Goal: Entertainment & Leisure: Consume media (video, audio)

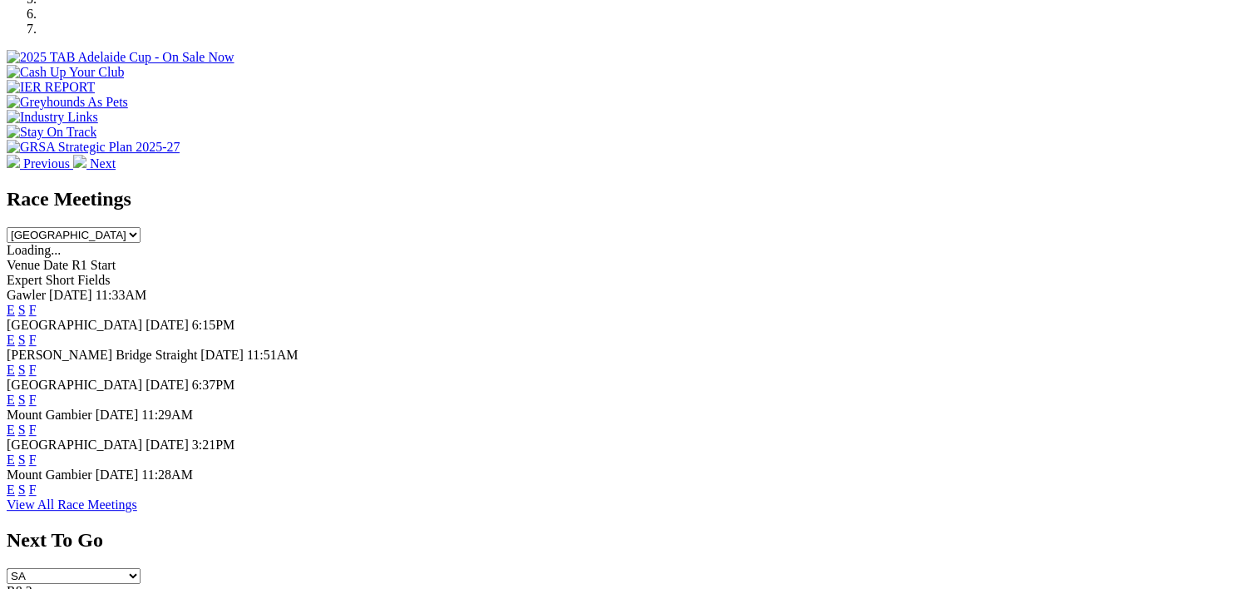
scroll to position [597, 0]
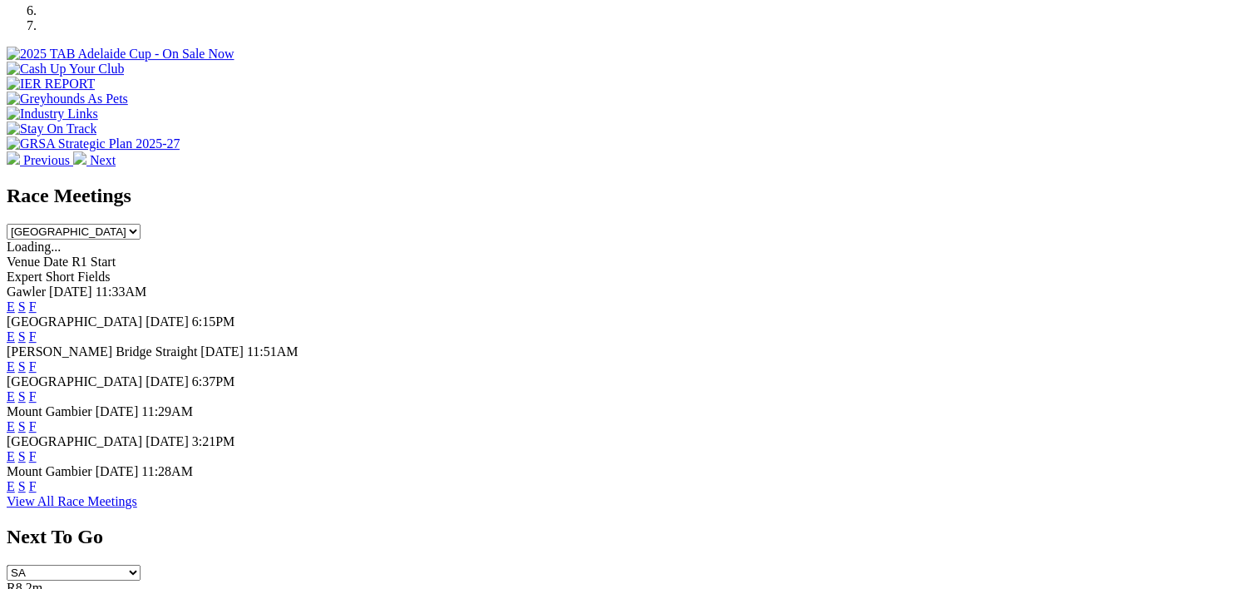
click at [37, 329] on link "F" at bounding box center [32, 336] width 7 height 14
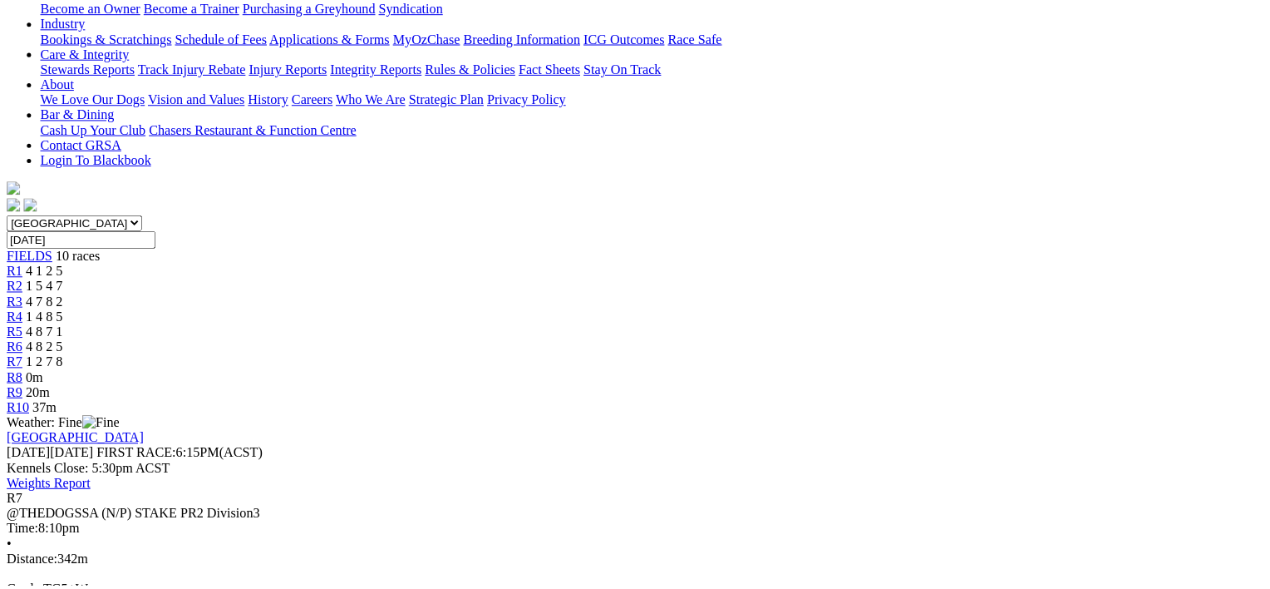
scroll to position [334, 0]
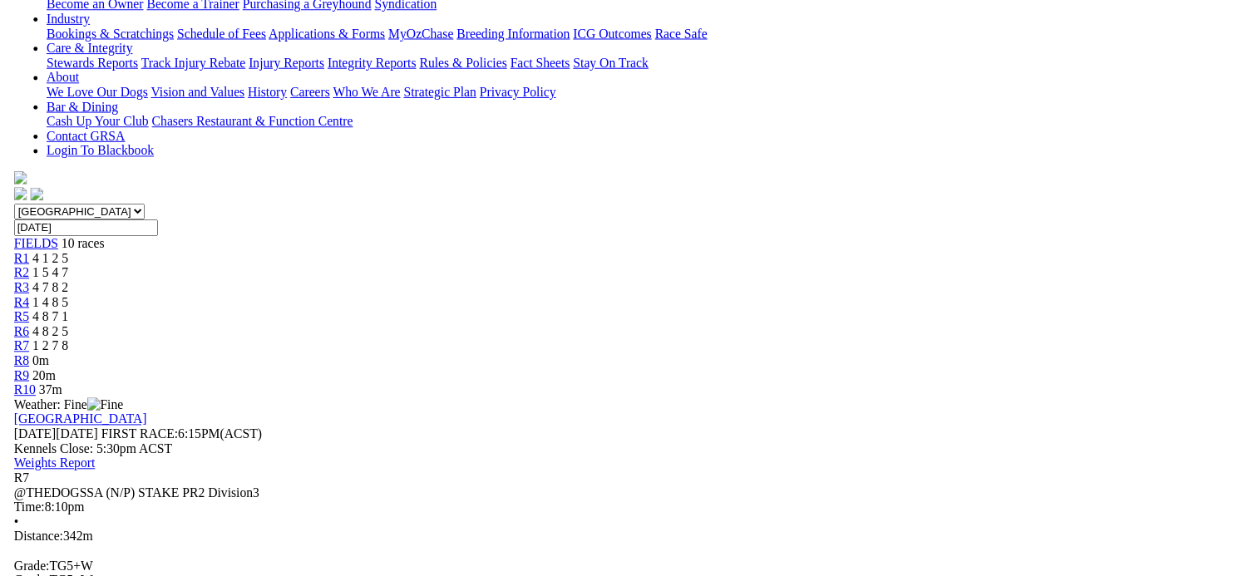
scroll to position [215, 0]
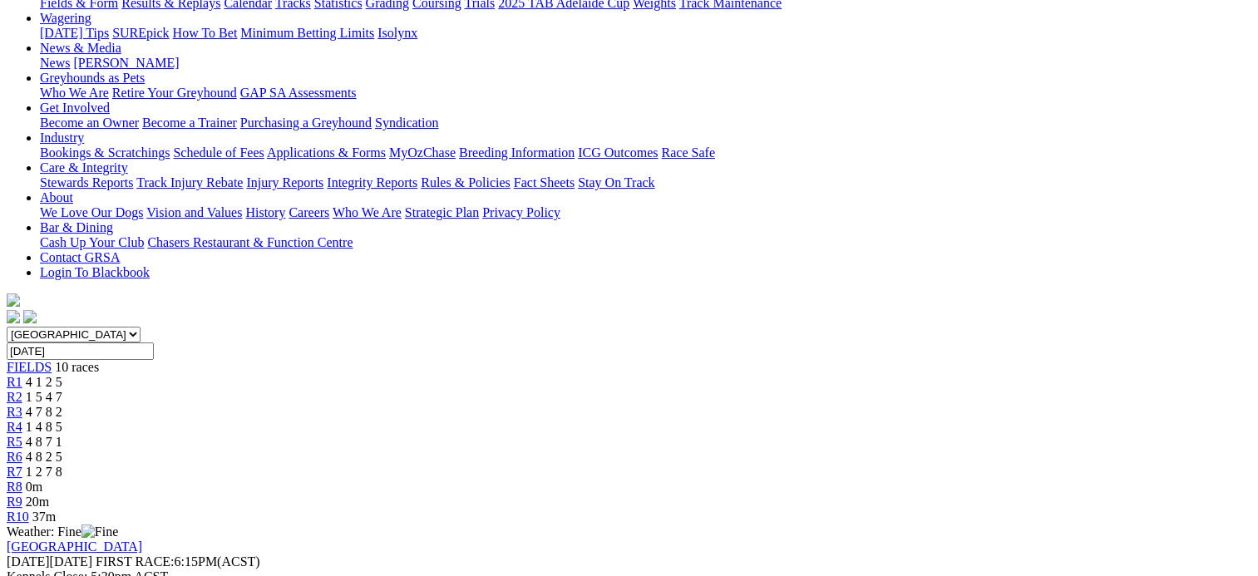
click at [766, 450] on div "R6 4 8 2 5" at bounding box center [629, 457] width 1244 height 15
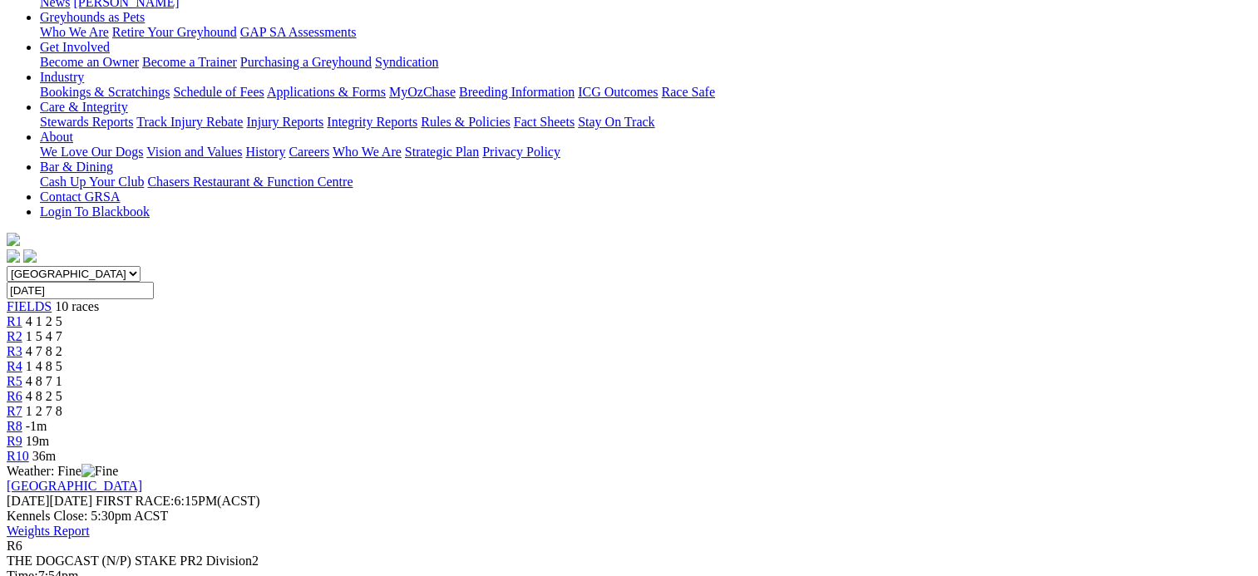
scroll to position [238, 0]
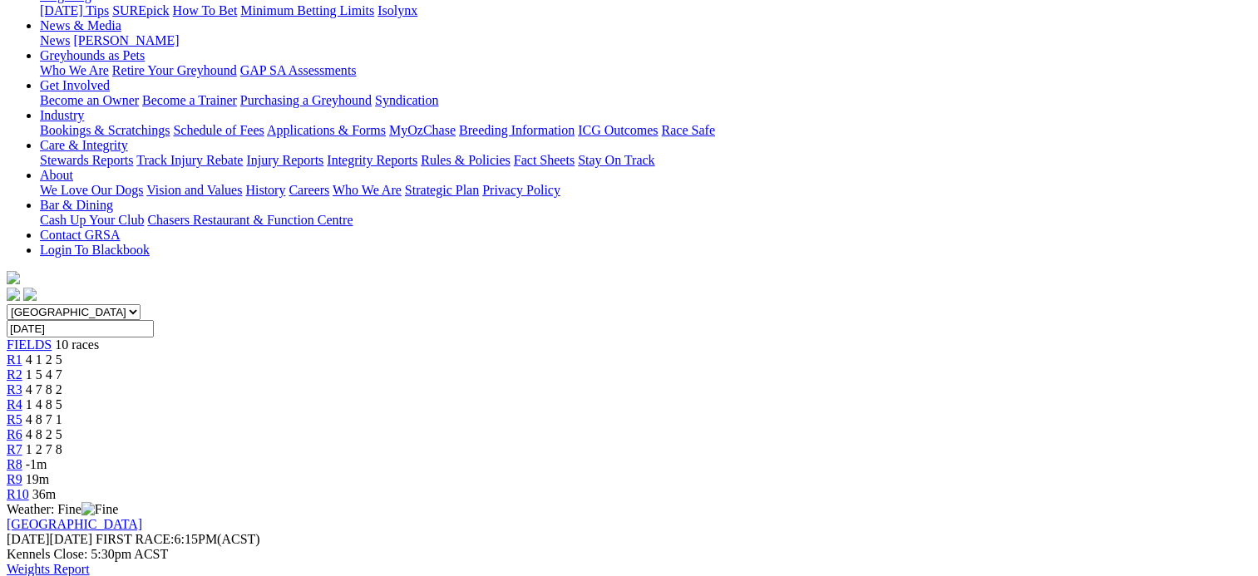
click at [62, 412] on span "4 8 7 1" at bounding box center [44, 419] width 37 height 14
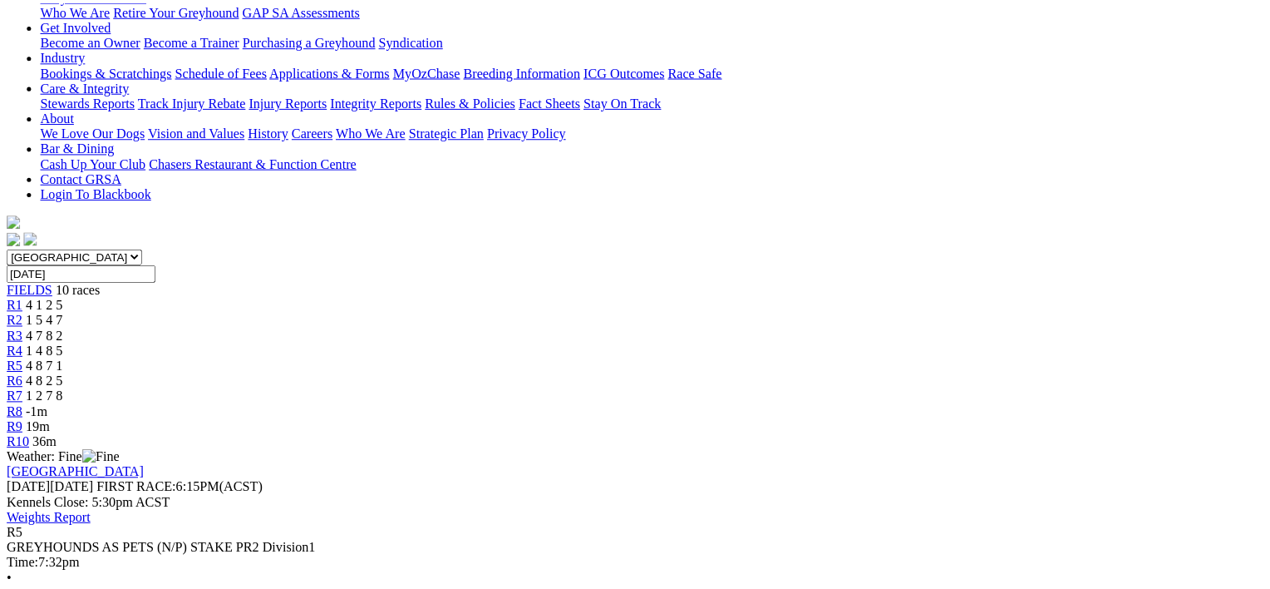
scroll to position [362, 0]
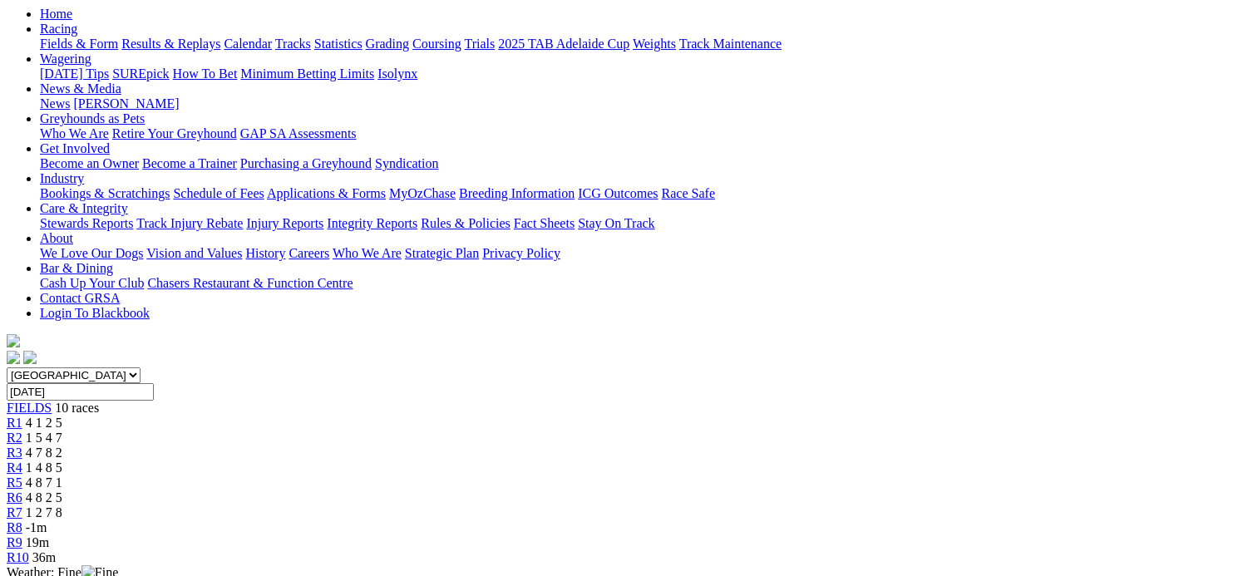
scroll to position [170, 0]
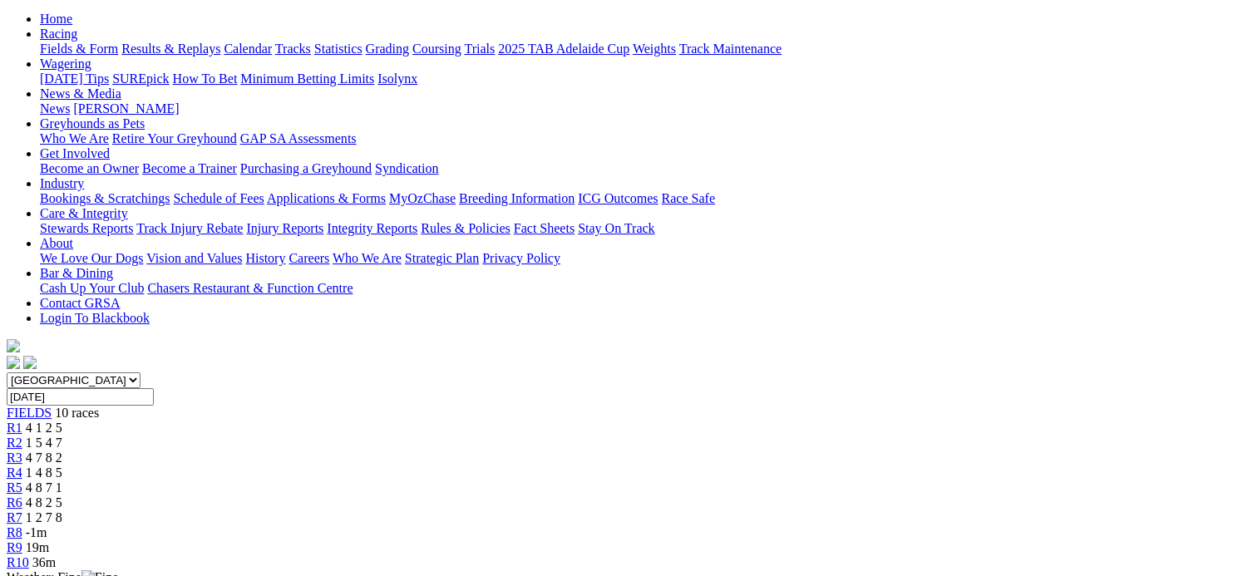
click at [22, 466] on link "R4" at bounding box center [15, 473] width 16 height 14
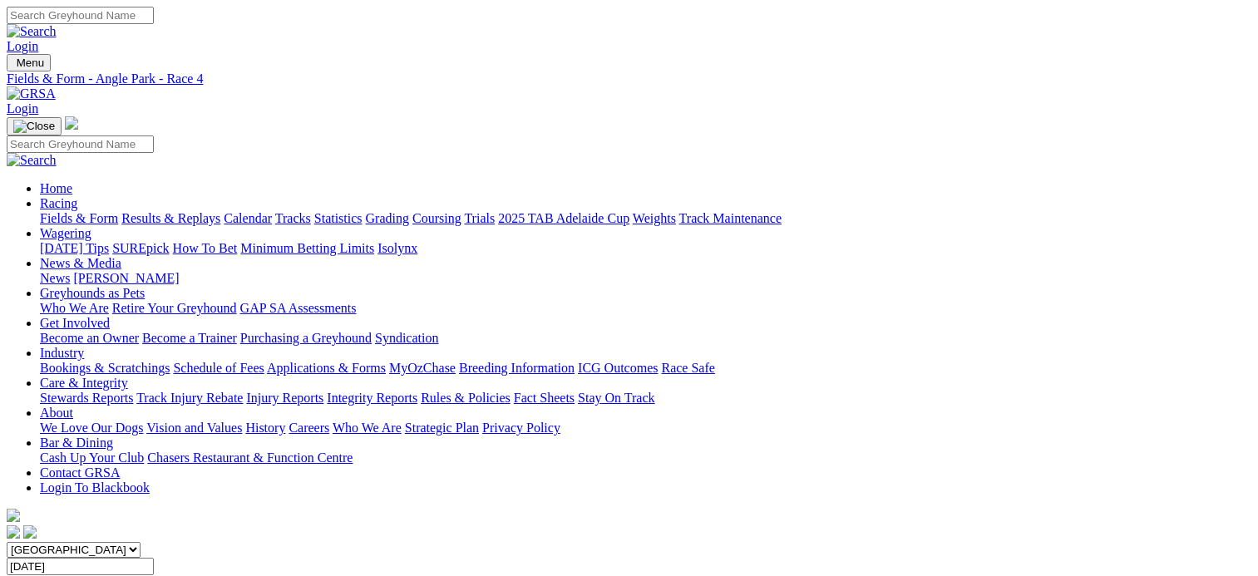
scroll to position [214, 0]
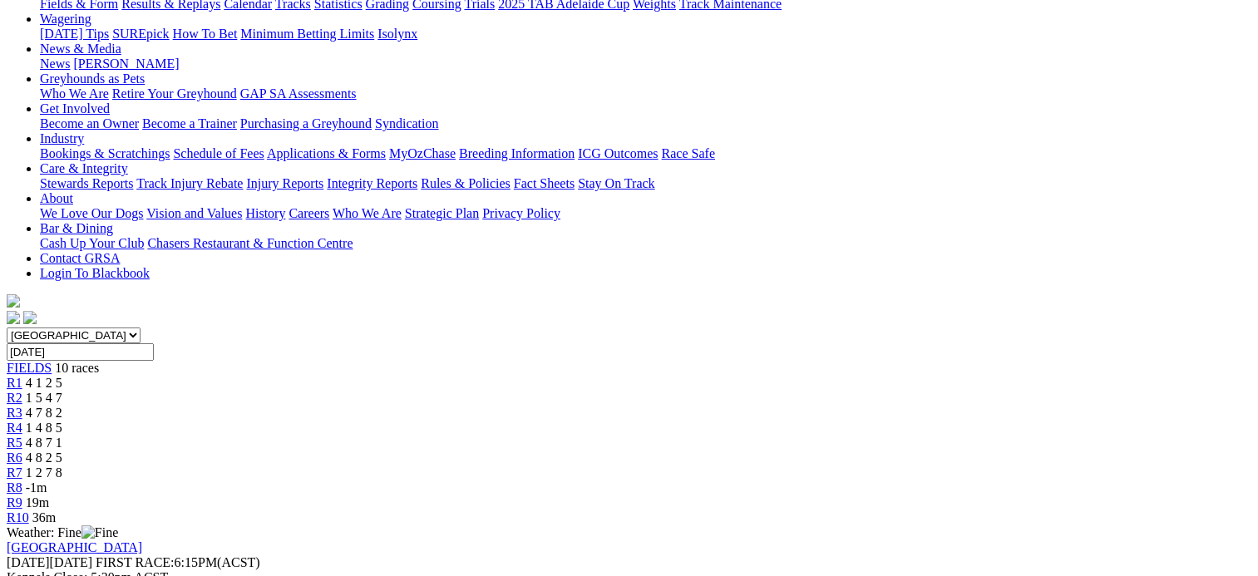
click at [62, 406] on span "4 7 8 2" at bounding box center [44, 413] width 37 height 14
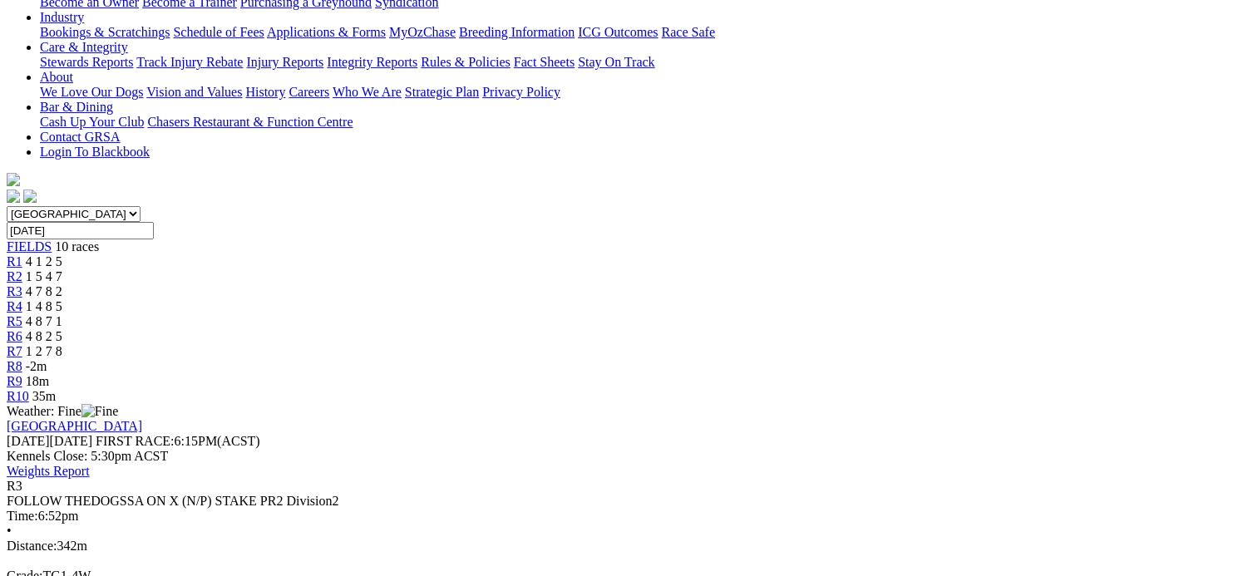
scroll to position [338, 0]
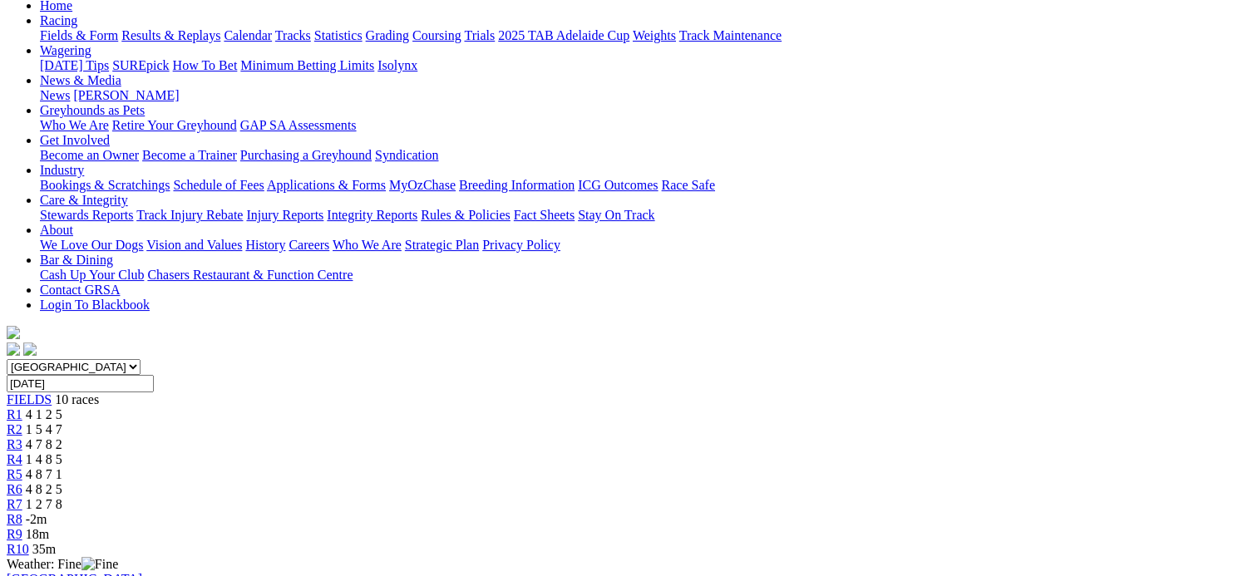
scroll to position [180, 0]
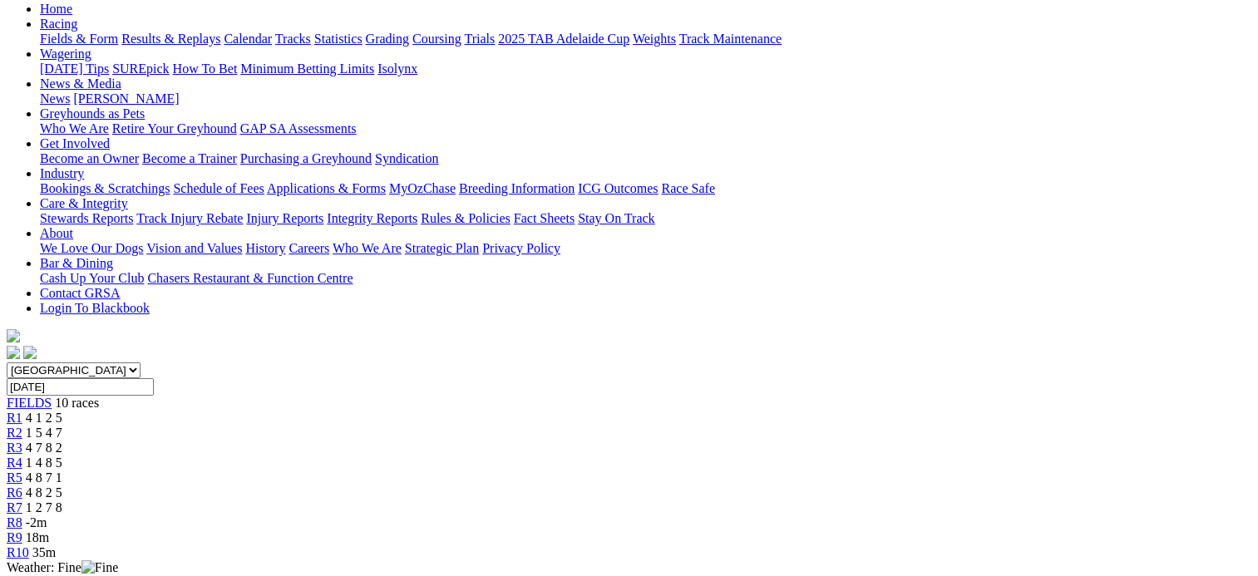
click at [366, 426] on div "R2 1 5 4 7" at bounding box center [629, 433] width 1244 height 15
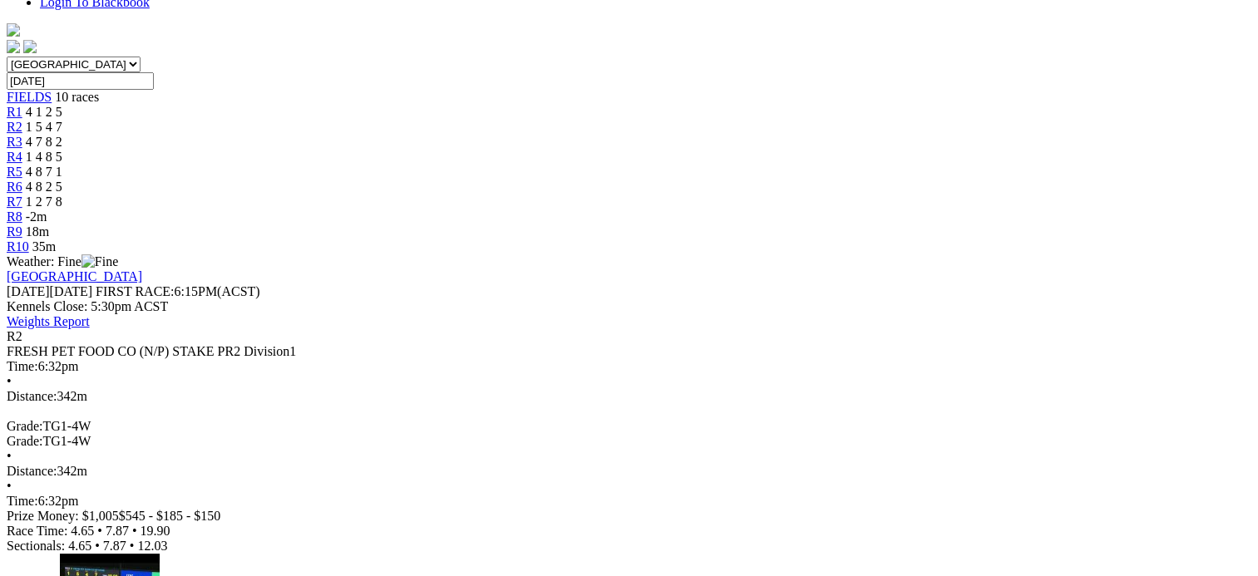
scroll to position [485, 0]
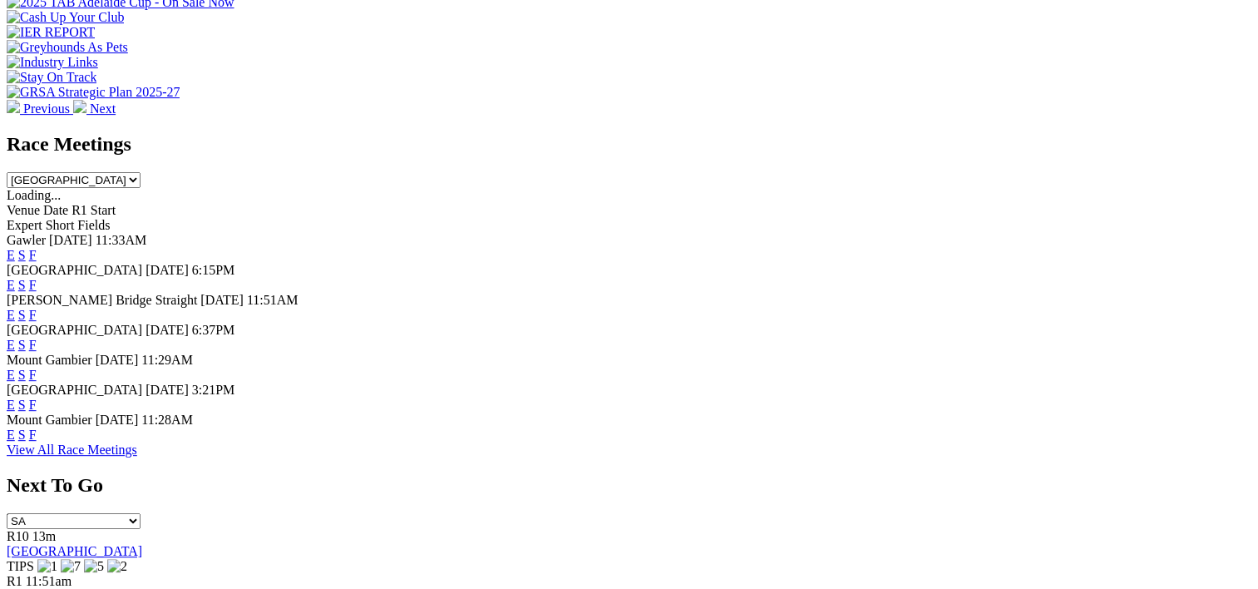
scroll to position [637, 0]
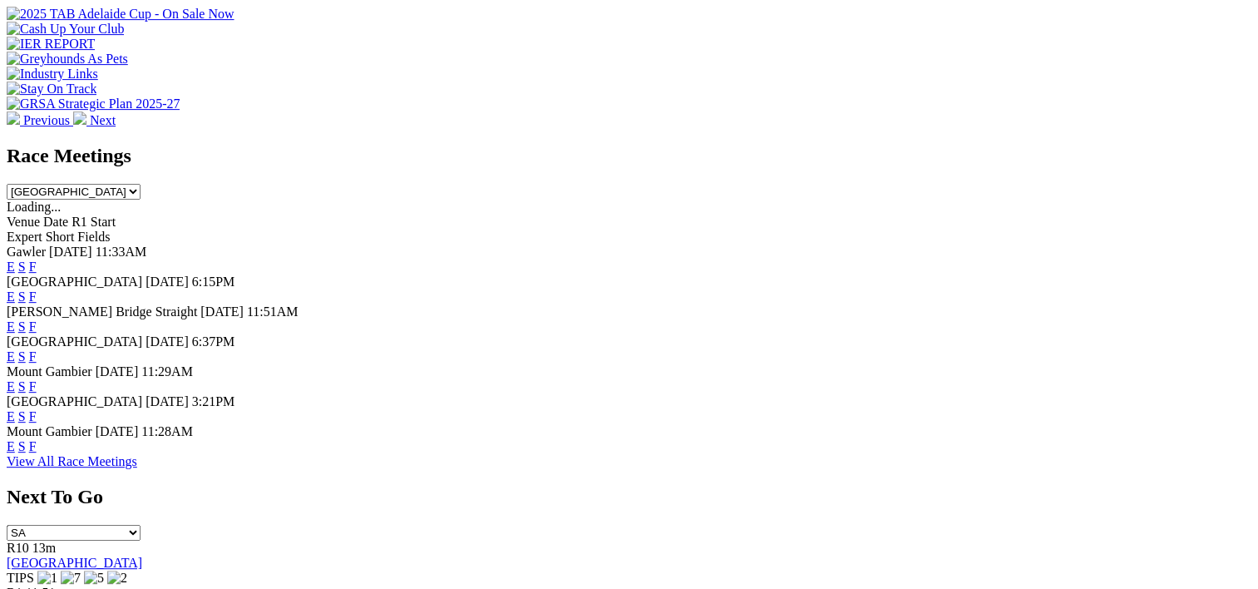
click at [37, 289] on link "F" at bounding box center [32, 296] width 7 height 14
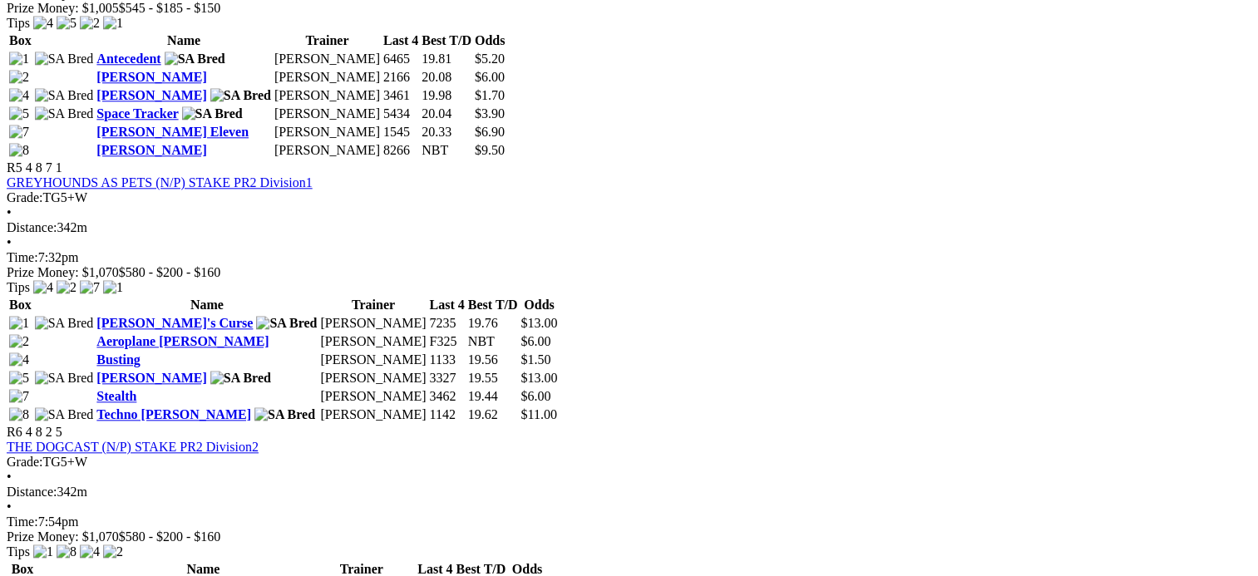
scroll to position [1751, 0]
